Goal: Task Accomplishment & Management: Manage account settings

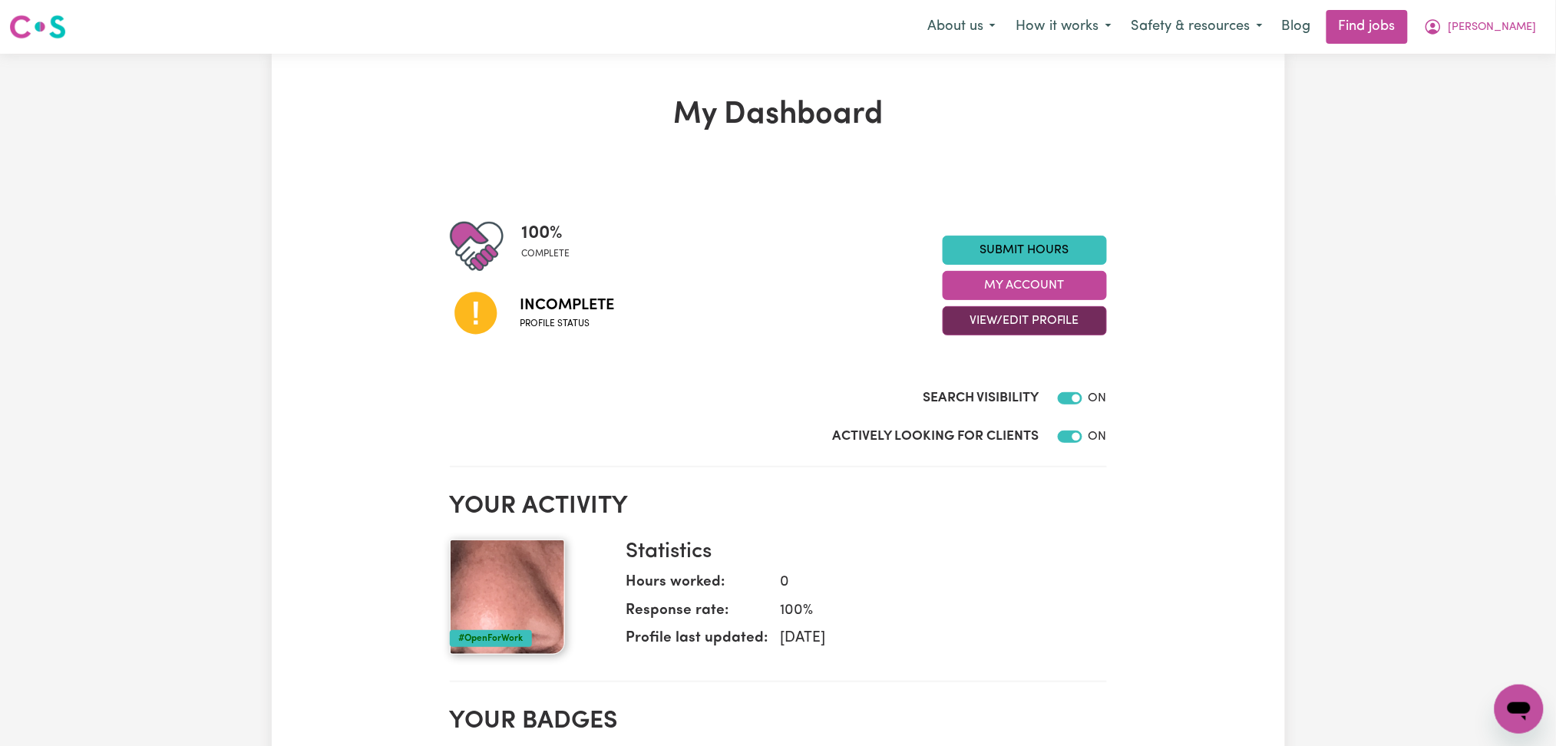
click at [964, 322] on button "View/Edit Profile" at bounding box center [1025, 320] width 164 height 29
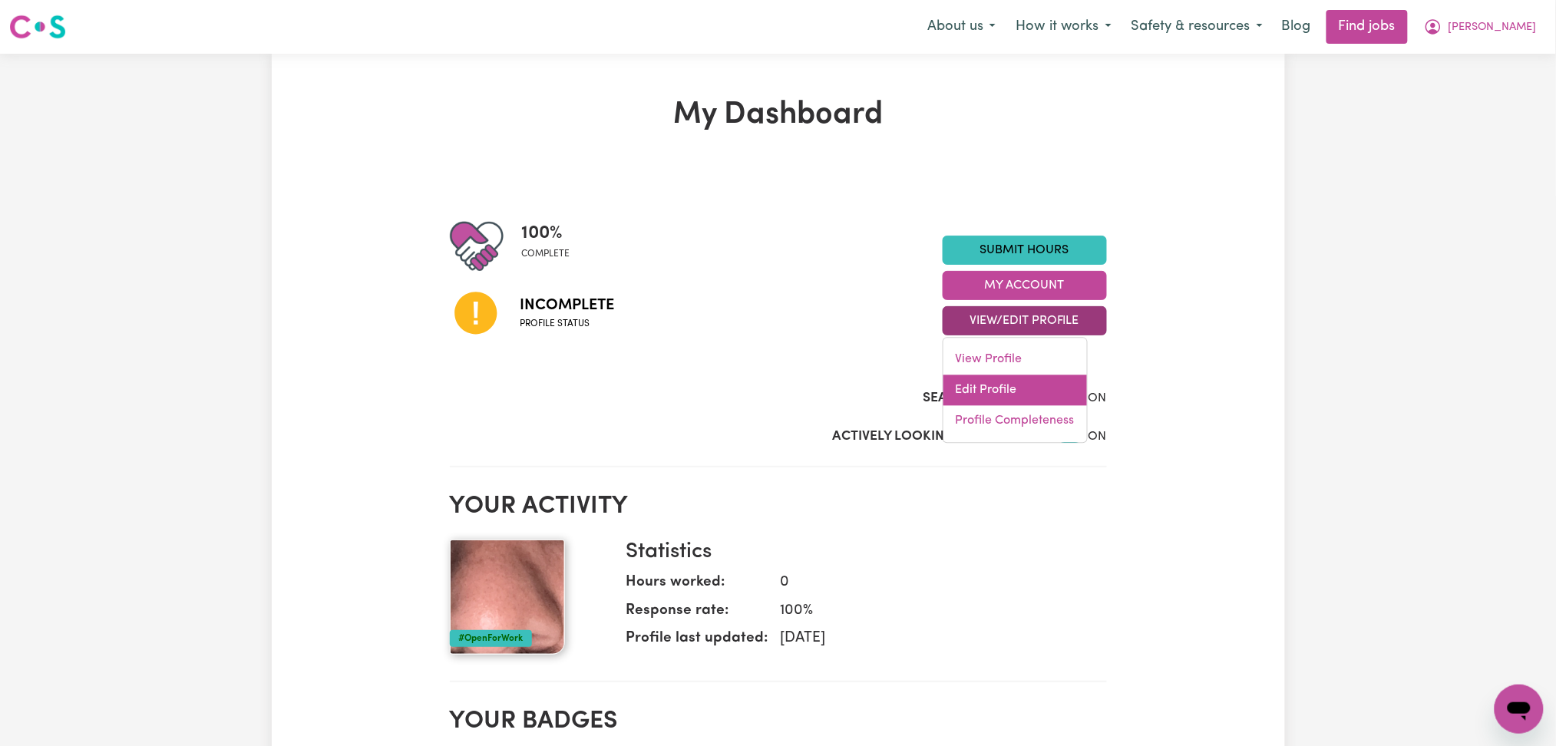
click at [964, 391] on link "Edit Profile" at bounding box center [1015, 390] width 144 height 31
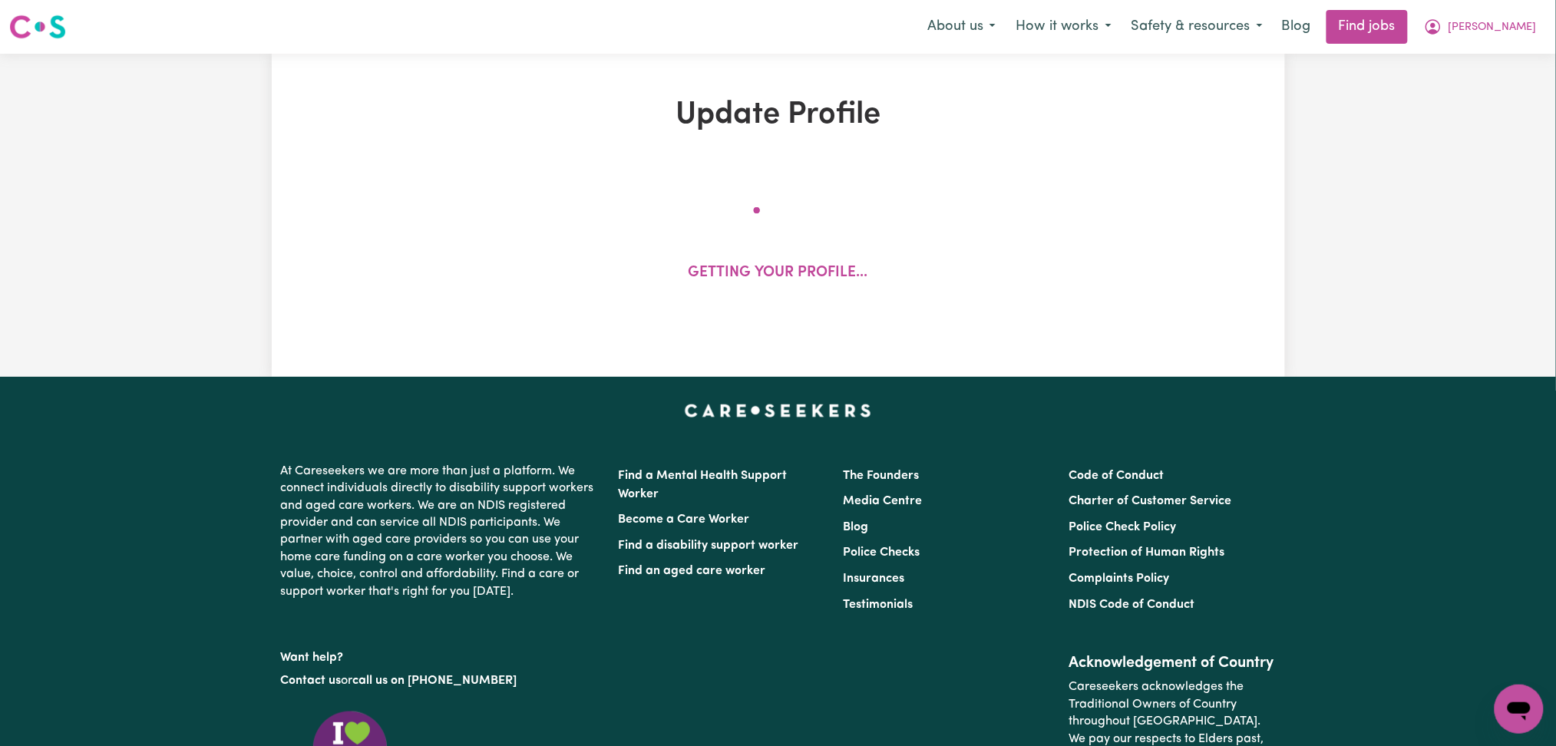
select select "[DEMOGRAPHIC_DATA]"
select select "Student Visa"
select select "Studying a healthcare related degree or qualification"
select select "60"
select select "75"
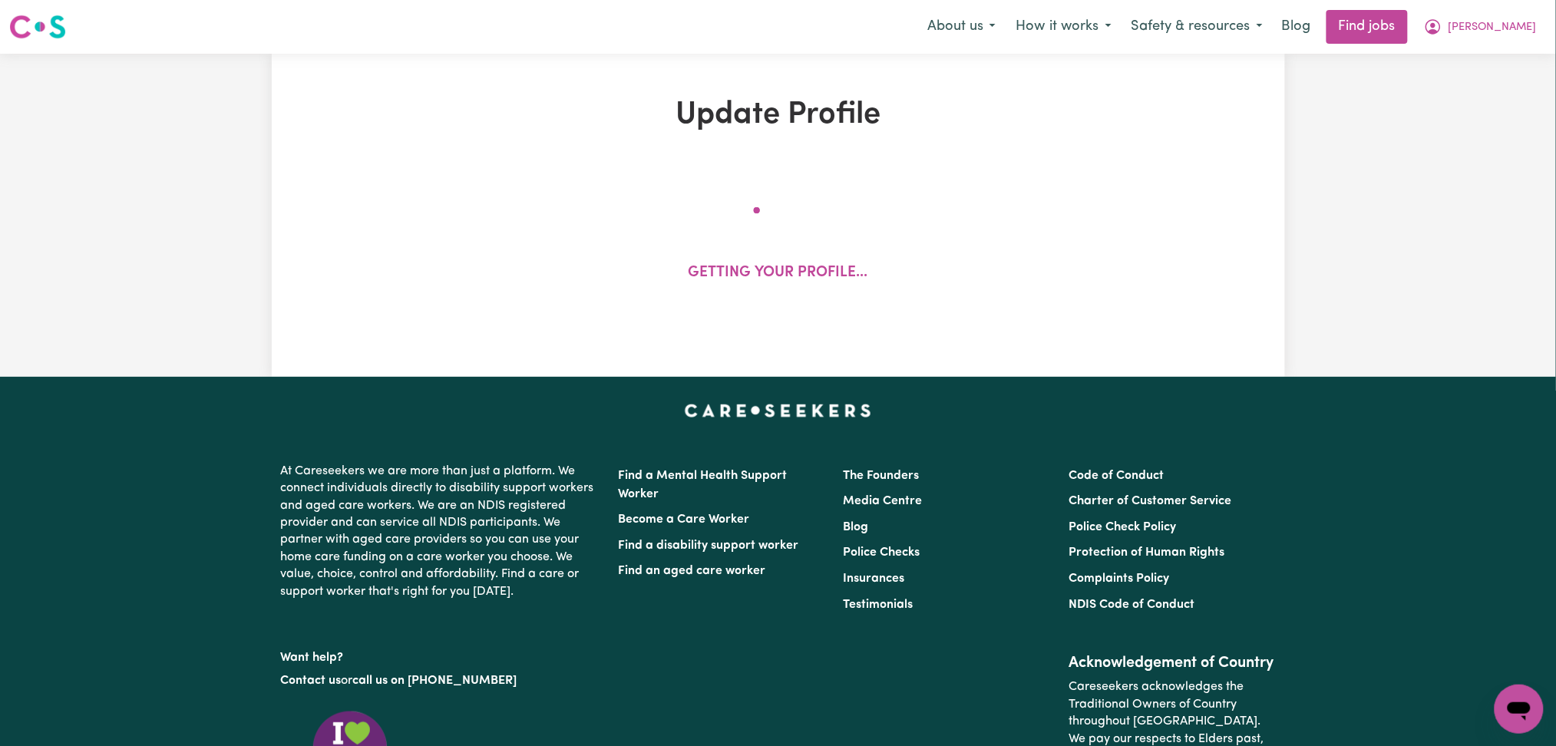
select select "90"
select select "120"
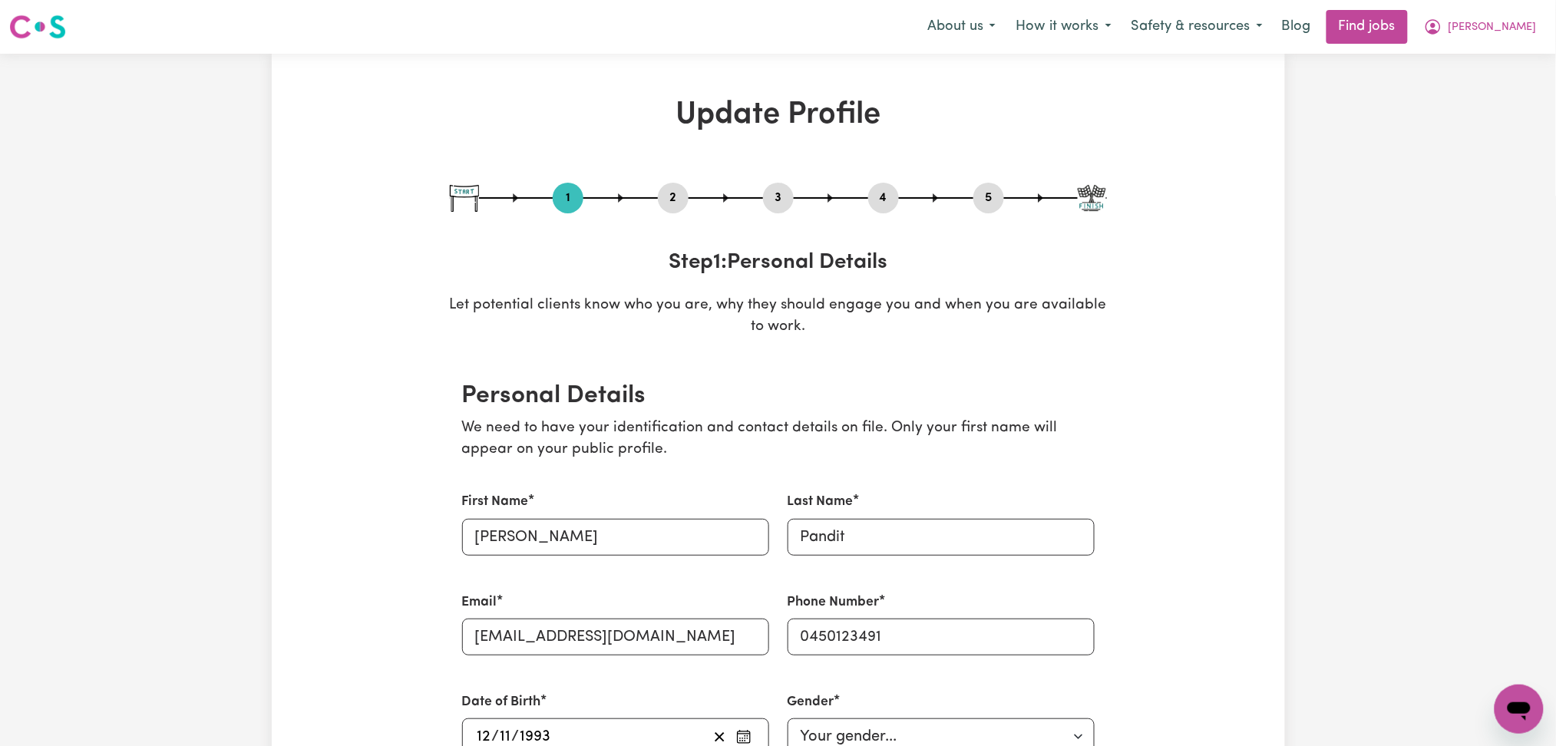
click at [666, 203] on button "2" at bounding box center [673, 198] width 31 height 20
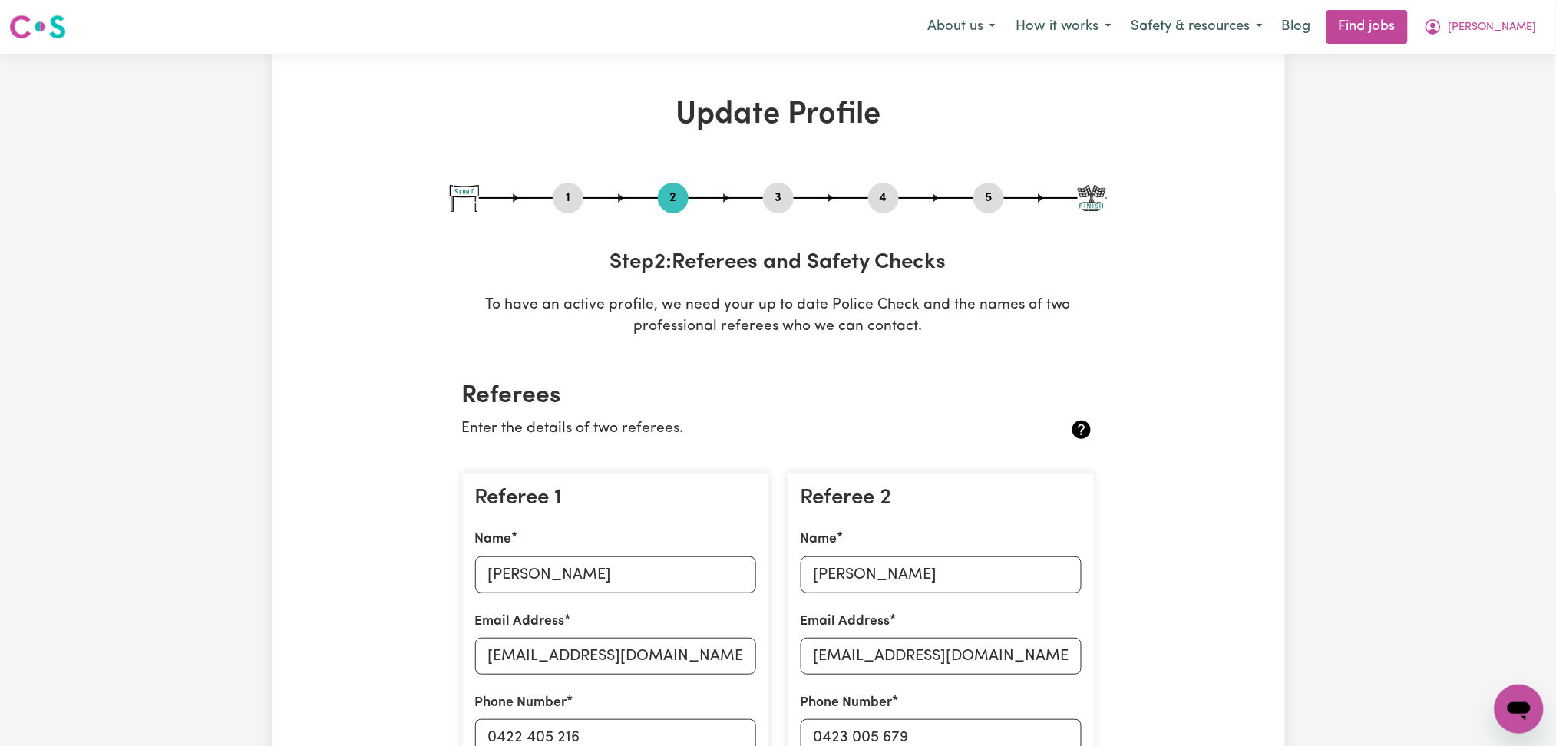
scroll to position [307, 0]
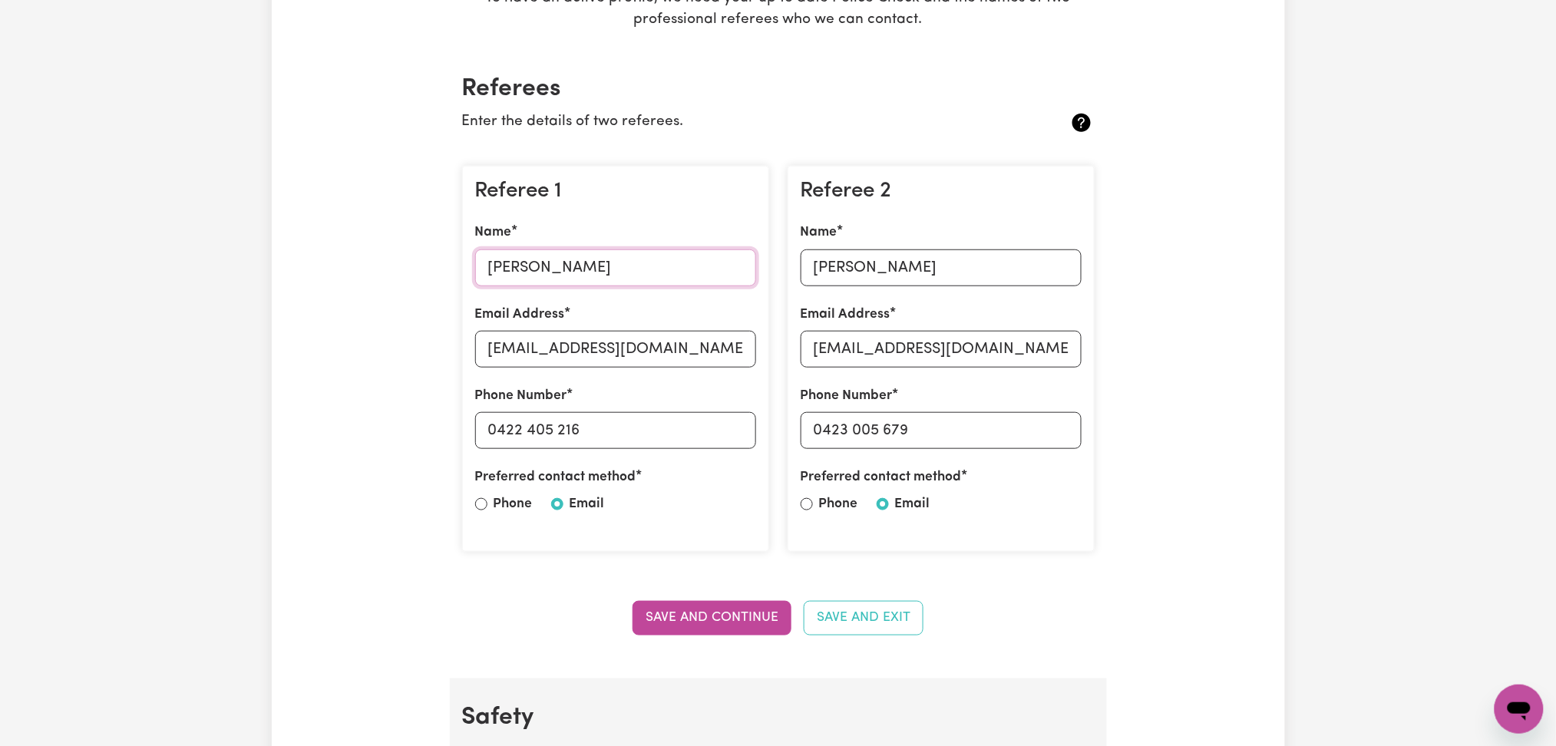
click at [547, 276] on input "[PERSON_NAME]" at bounding box center [615, 267] width 281 height 37
click at [658, 344] on input "[EMAIL_ADDRESS][DOMAIN_NAME]" at bounding box center [615, 349] width 281 height 37
drag, startPoint x: 496, startPoint y: 428, endPoint x: 713, endPoint y: 427, distance: 217.3
click at [713, 427] on input "0422 405 216" at bounding box center [615, 430] width 281 height 37
click at [956, 284] on input "[PERSON_NAME]" at bounding box center [941, 267] width 281 height 37
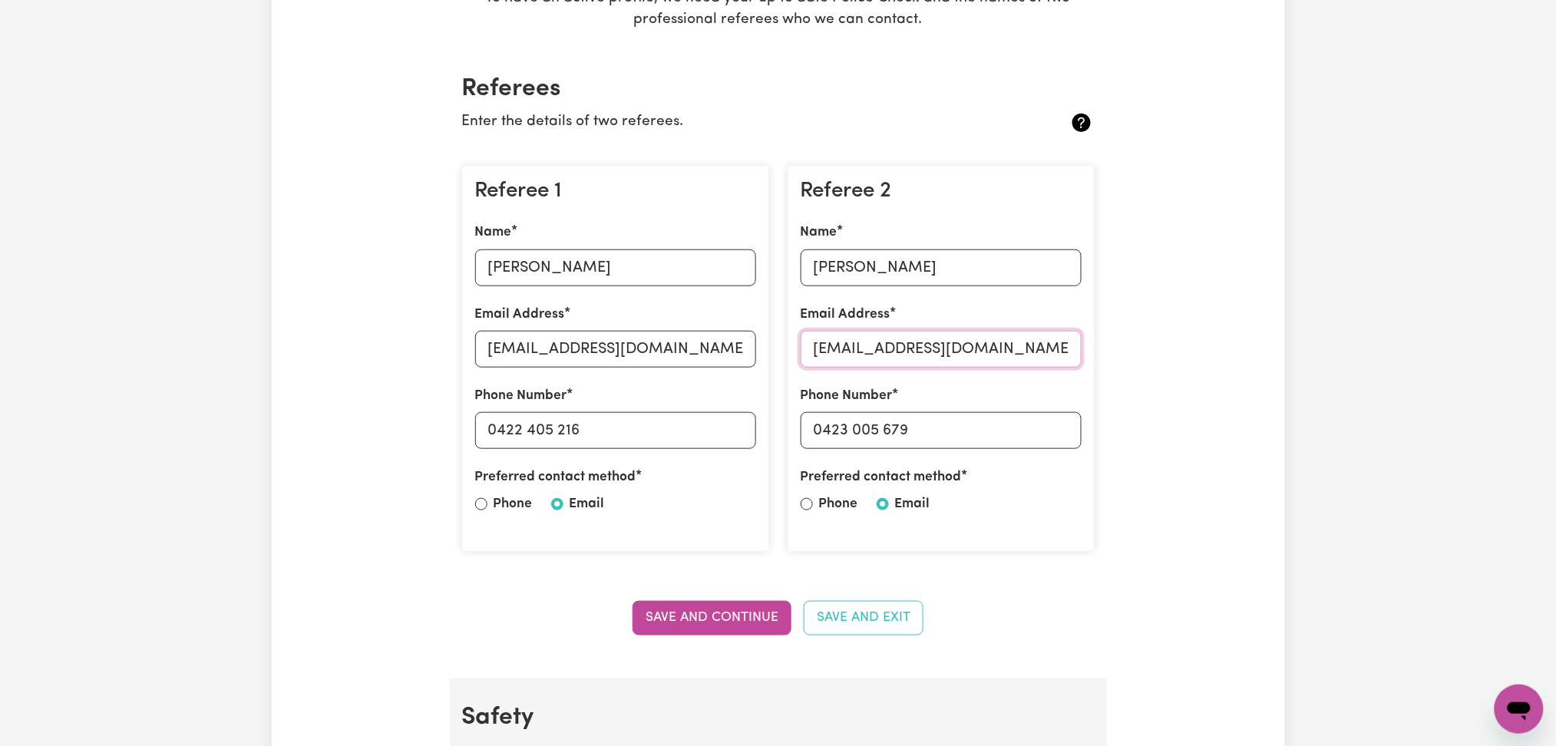
click at [1002, 360] on input "[EMAIL_ADDRESS][DOMAIN_NAME]" at bounding box center [941, 349] width 281 height 37
drag, startPoint x: 825, startPoint y: 418, endPoint x: 990, endPoint y: 418, distance: 164.3
click at [990, 418] on input "0423 005 679" at bounding box center [941, 430] width 281 height 37
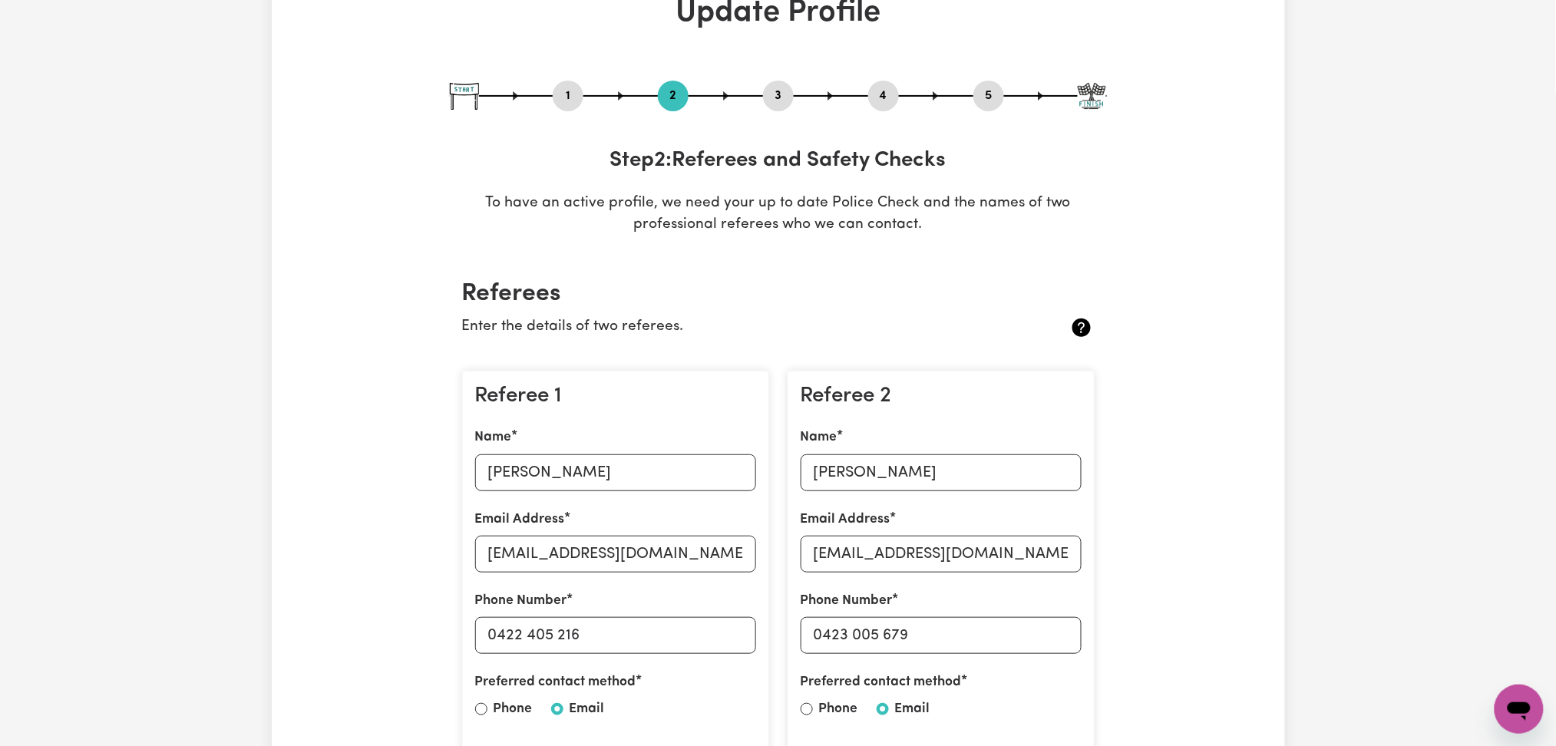
scroll to position [0, 0]
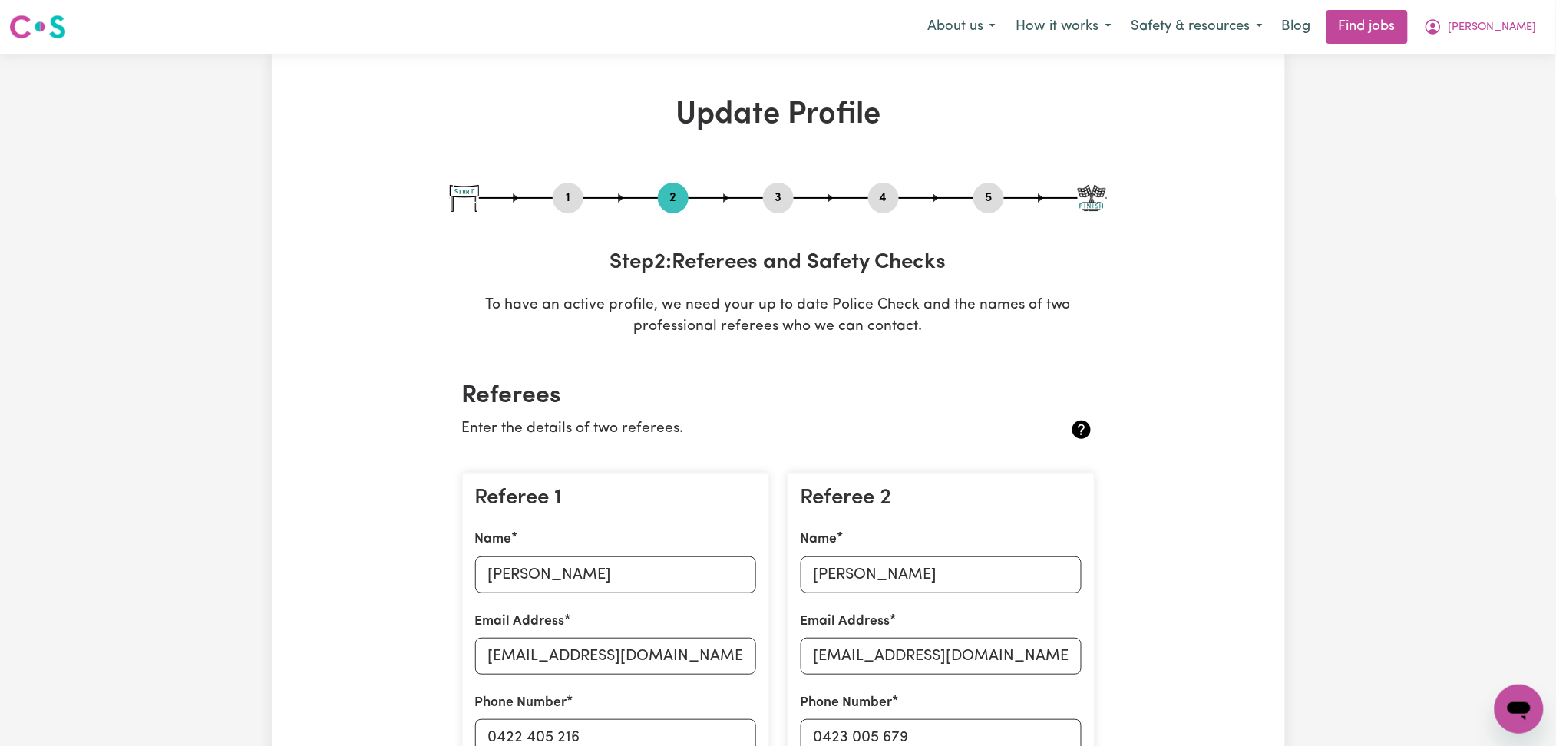
drag, startPoint x: 772, startPoint y: 204, endPoint x: 823, endPoint y: 208, distance: 50.8
click at [772, 204] on button "3" at bounding box center [778, 198] width 31 height 20
select select "2022"
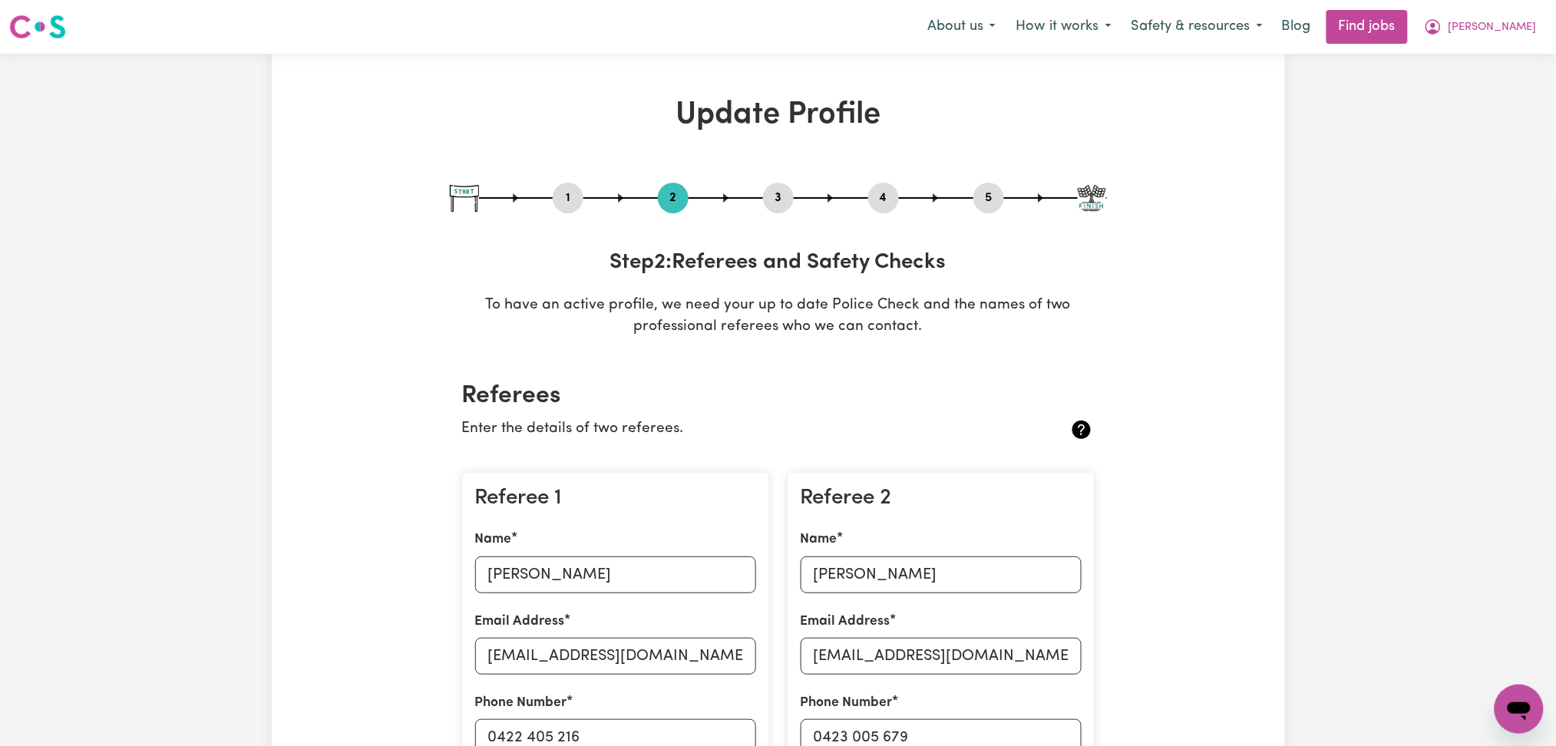
select select "Certificate III (Individual Support)"
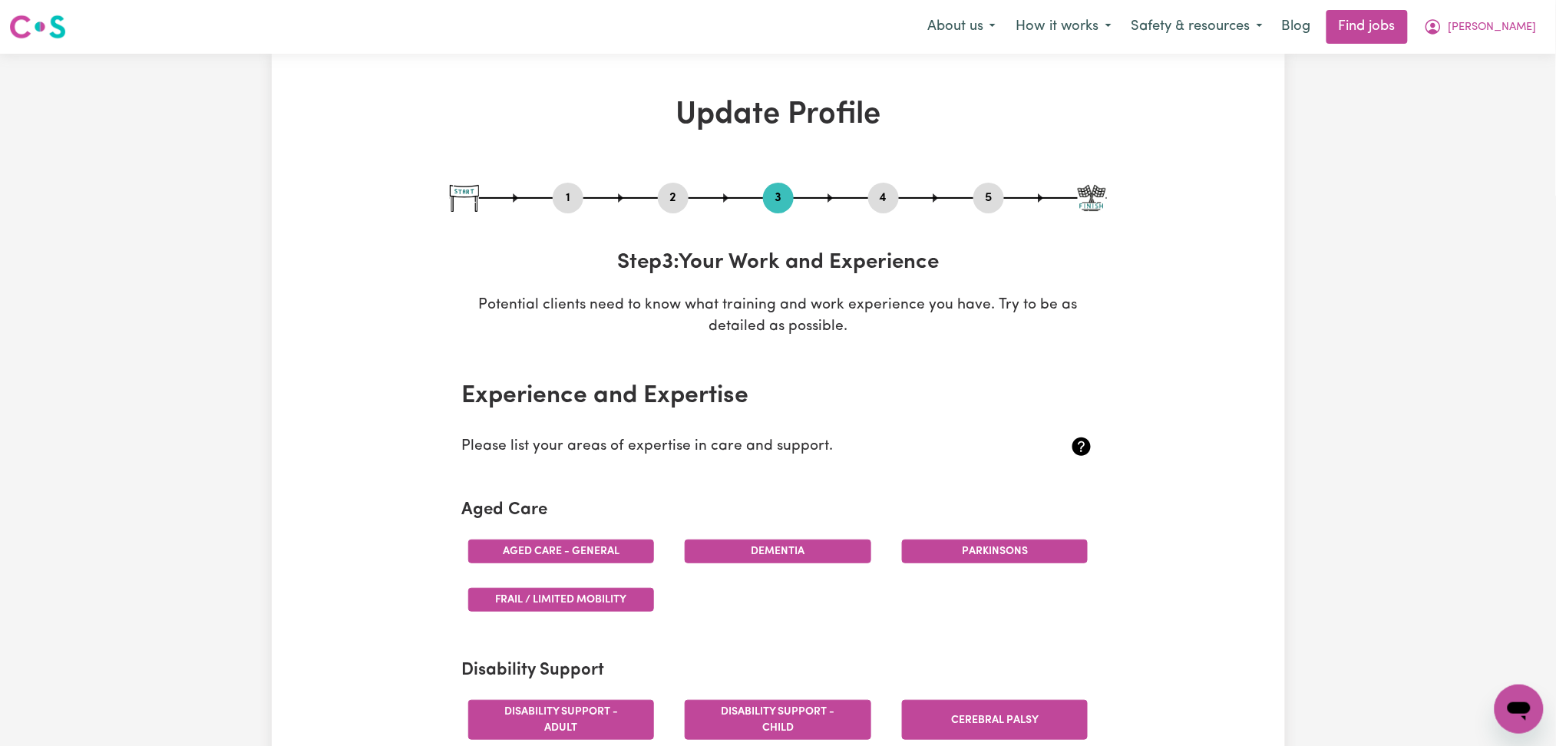
click at [883, 200] on button "4" at bounding box center [883, 198] width 31 height 20
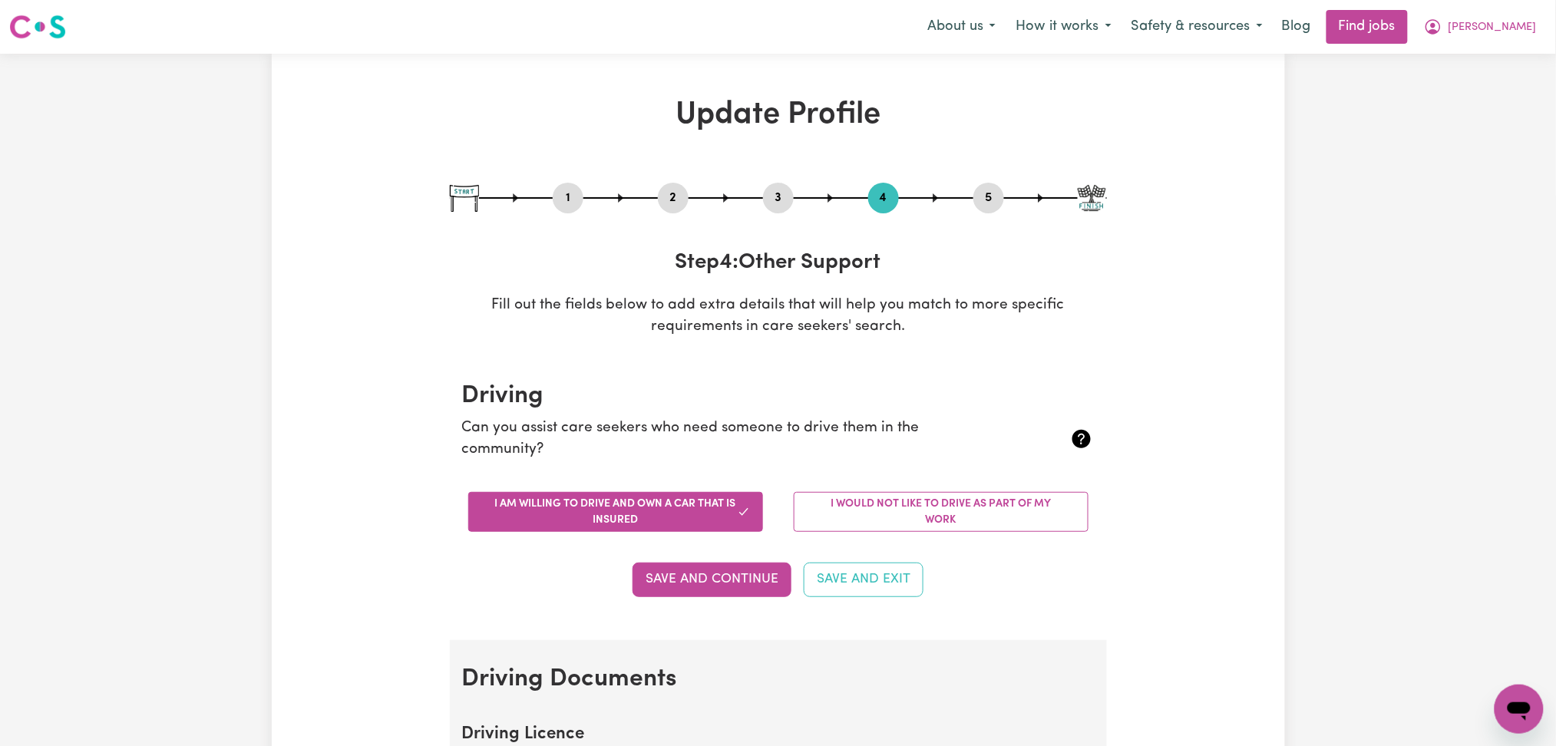
click at [992, 198] on button "5" at bounding box center [988, 198] width 31 height 20
select select "I am providing services through another platform"
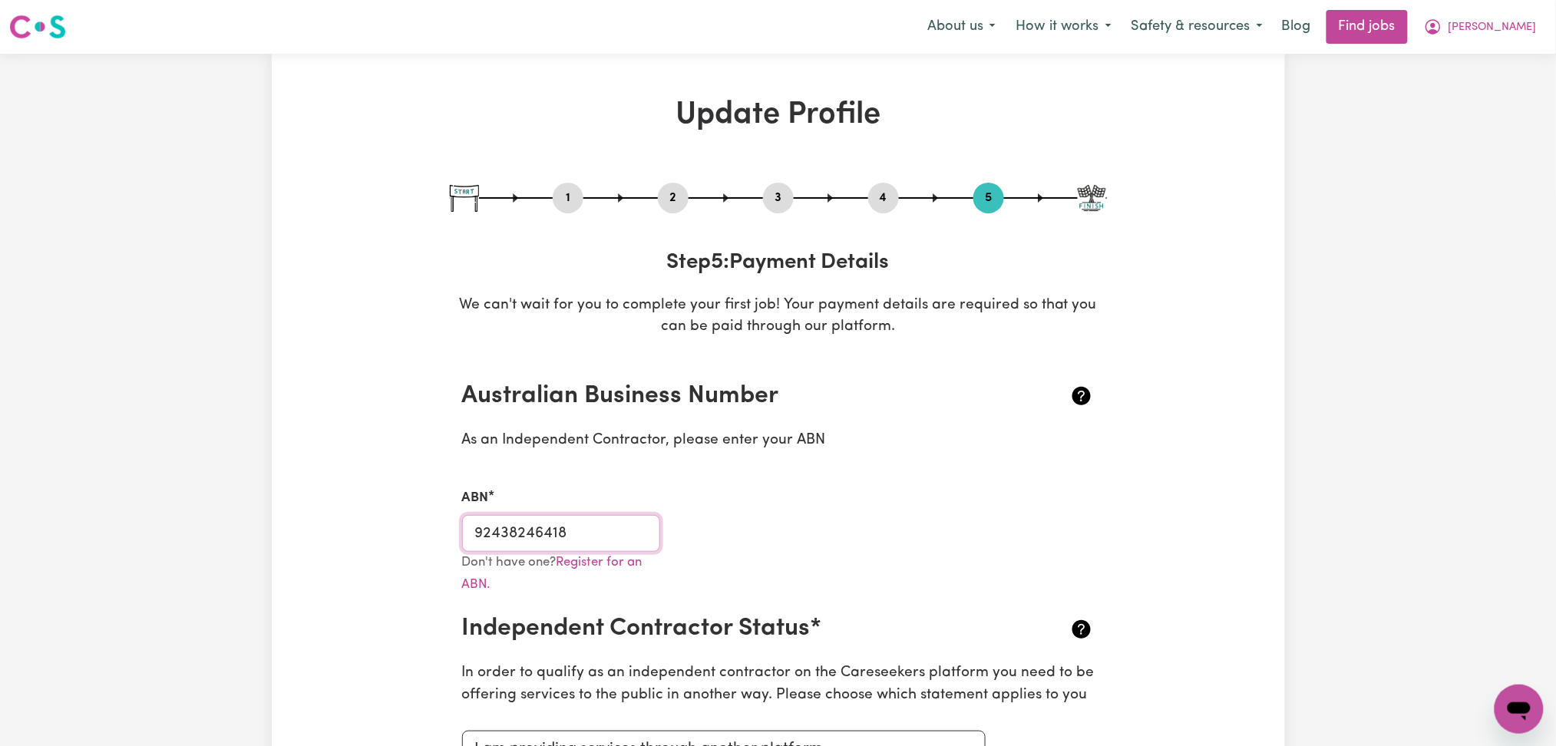
click at [566, 527] on input "92438246418" at bounding box center [561, 533] width 199 height 37
click at [768, 197] on button "3" at bounding box center [778, 198] width 31 height 20
select select "2022"
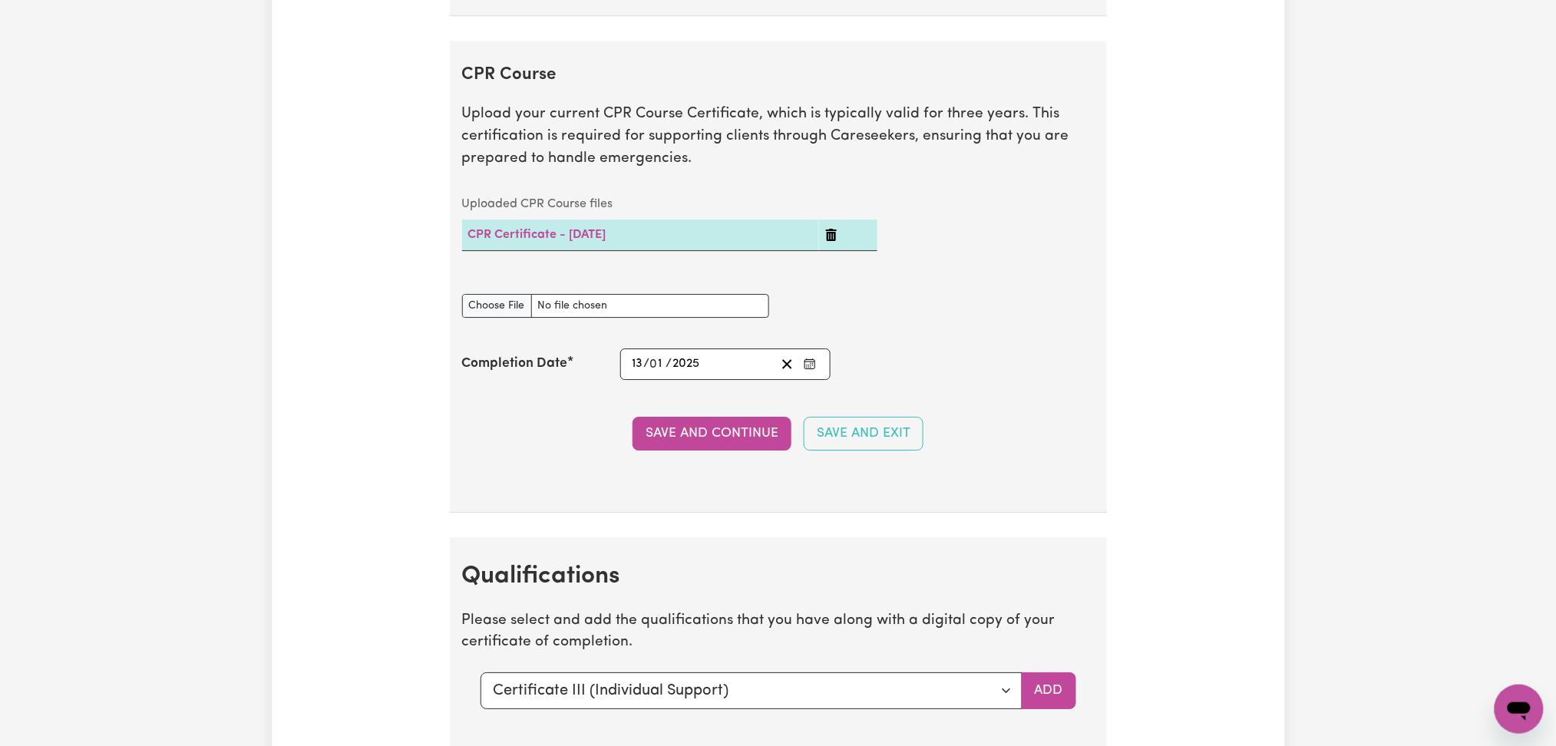
scroll to position [4196, 0]
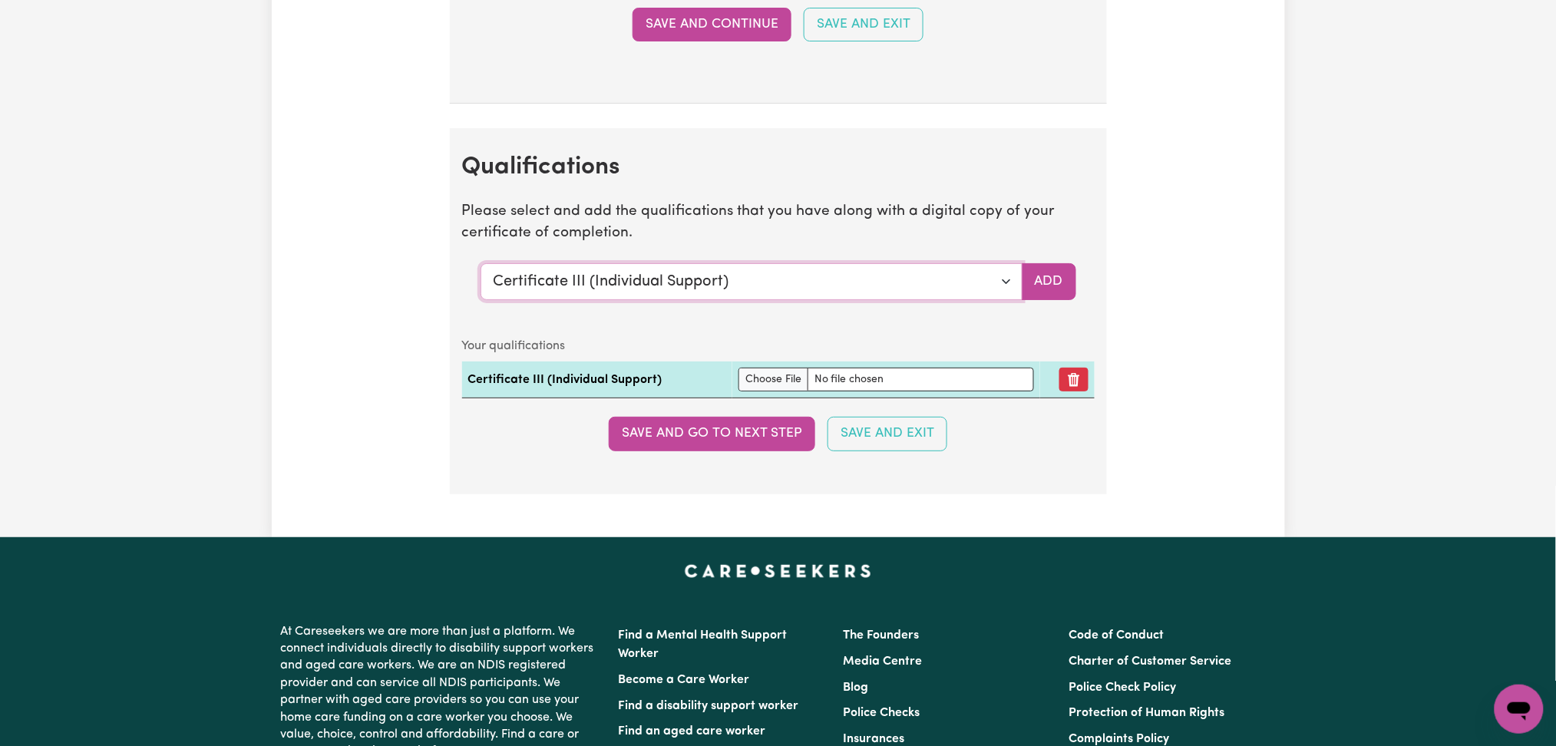
click at [627, 292] on select "Select a qualification to add... Certificate III (Individual Support) Certifica…" at bounding box center [752, 281] width 542 height 37
select select "Certificate IV (Disability Support)"
click at [481, 269] on select "Select a qualification to add... Certificate III (Individual Support) Certifica…" at bounding box center [752, 281] width 542 height 37
click at [1045, 292] on button "Add" at bounding box center [1049, 281] width 55 height 37
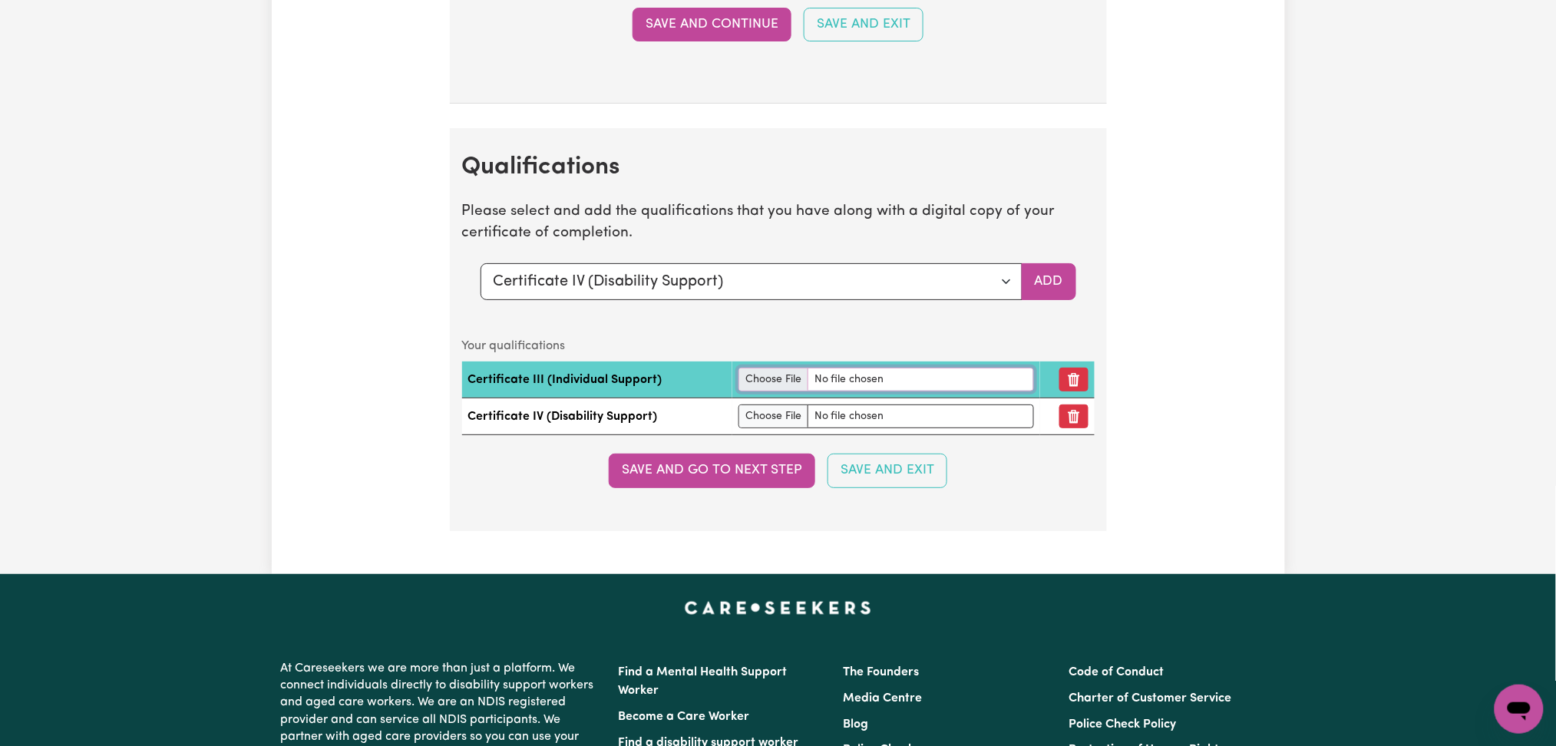
click at [739, 388] on input "file" at bounding box center [887, 380] width 296 height 24
type input "C:\fakepath\[PERSON_NAME] Certificate III in Individual Support.pdf"
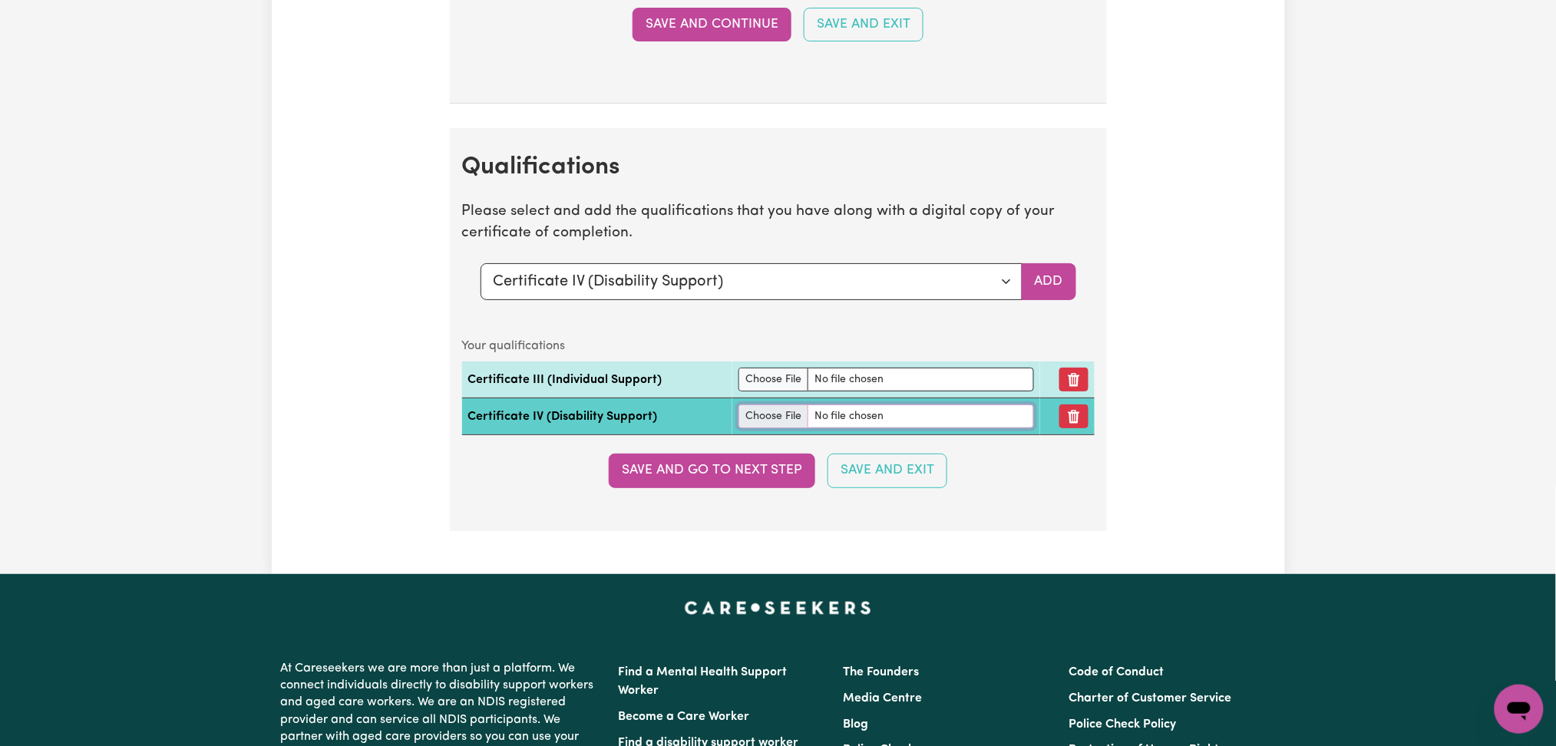
click at [775, 419] on input "file" at bounding box center [887, 417] width 296 height 24
type input "C:\fakepath\[PERSON_NAME] Certificate IV in Disability.pdf"
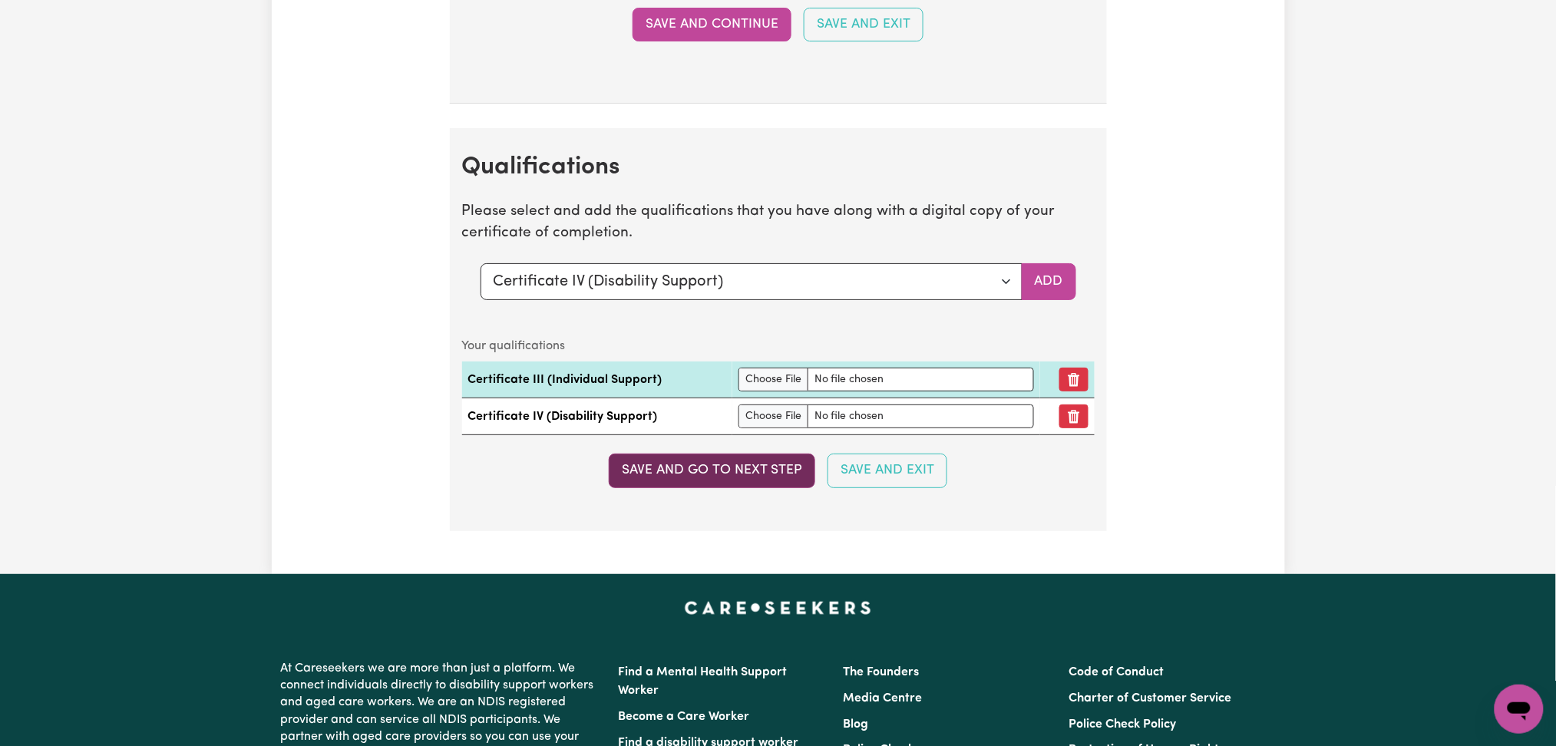
click at [695, 486] on button "Save and go to next step" at bounding box center [712, 471] width 207 height 34
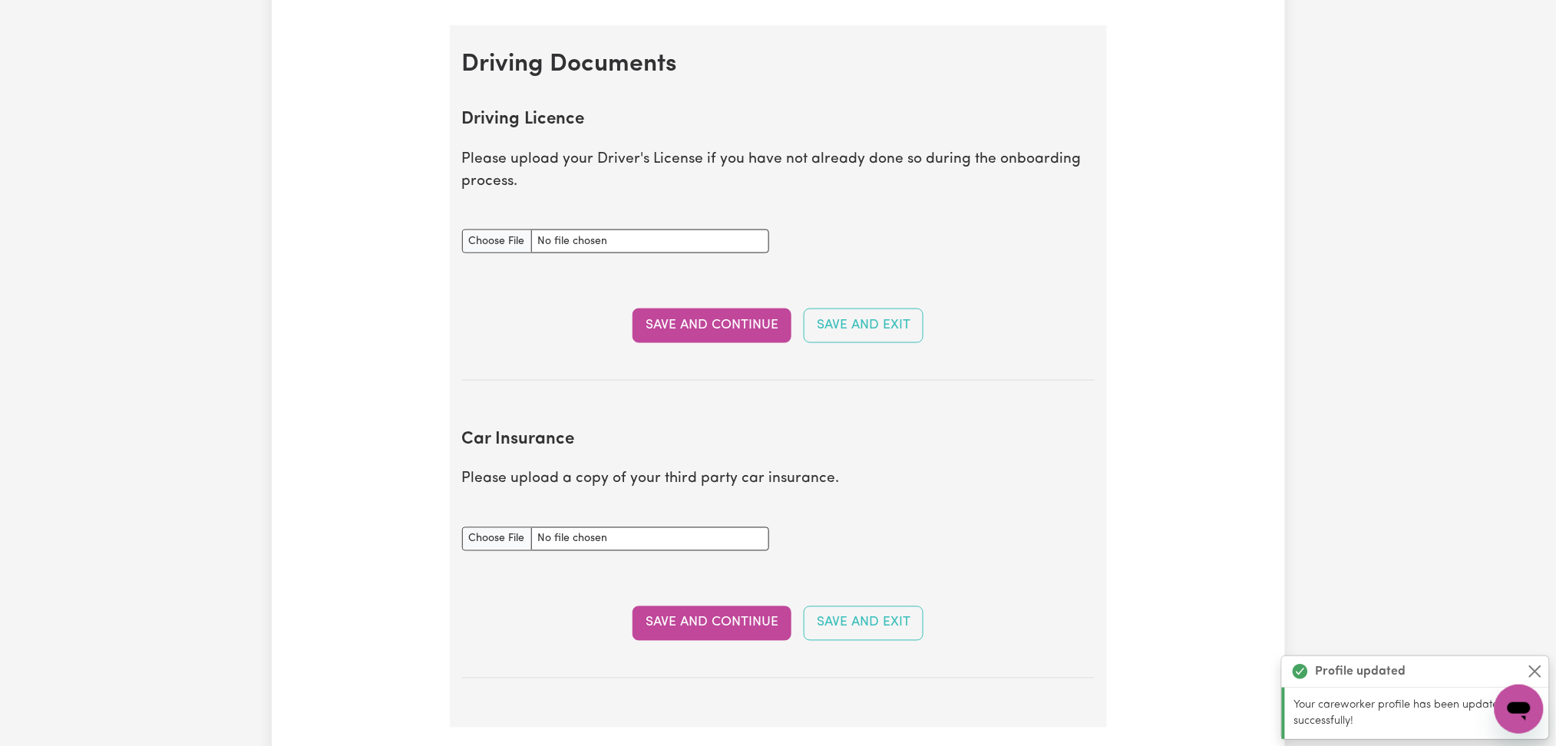
scroll to position [0, 0]
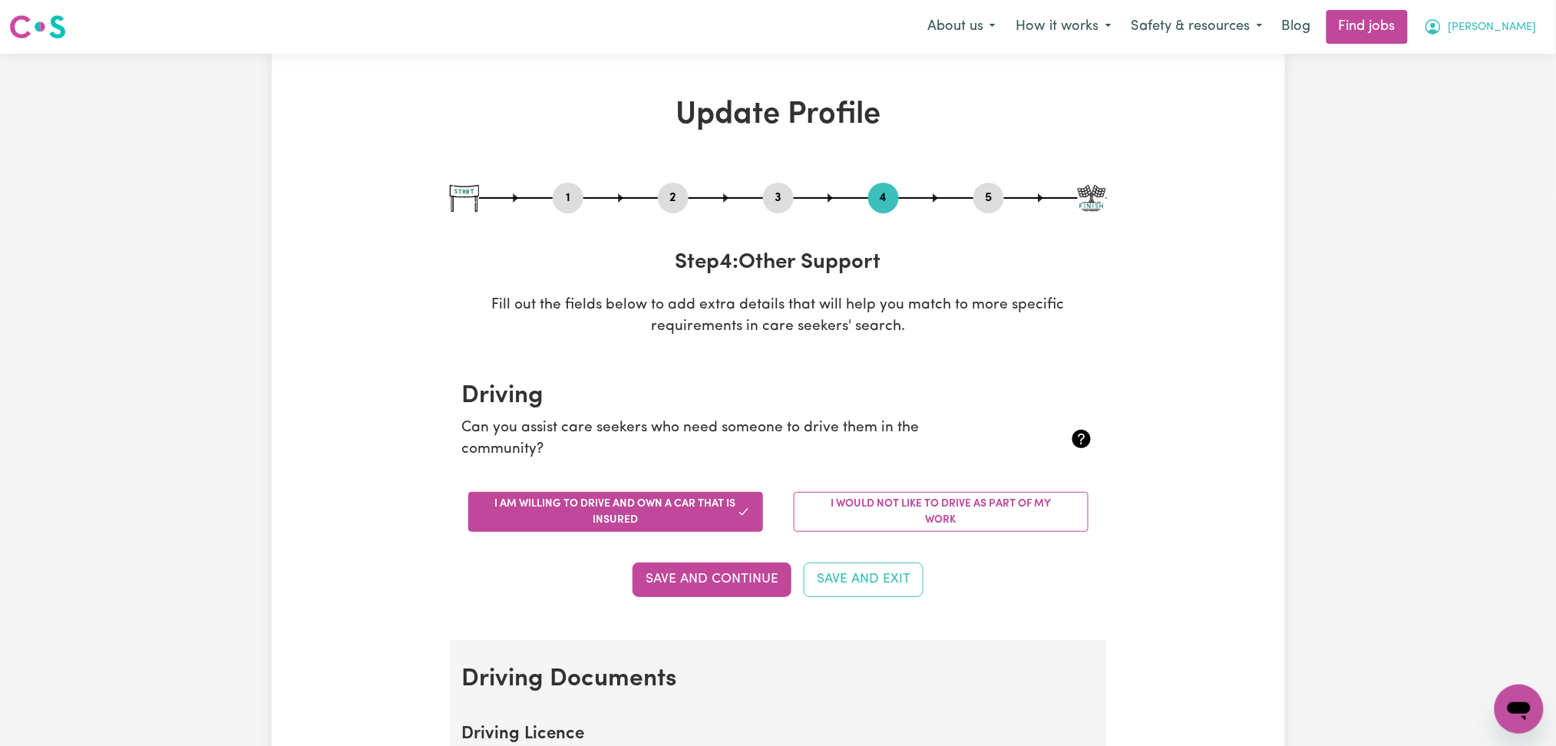
drag, startPoint x: 1528, startPoint y: 12, endPoint x: 1528, endPoint y: 23, distance: 11.5
click at [1528, 23] on button "[PERSON_NAME]" at bounding box center [1480, 27] width 133 height 32
click at [1486, 94] on link "My Dashboard" at bounding box center [1485, 88] width 121 height 29
